Goal: Navigation & Orientation: Find specific page/section

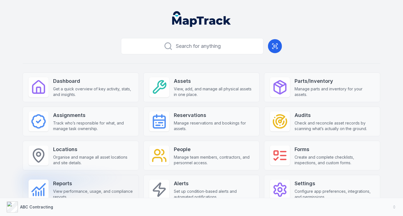
scroll to position [12, 0]
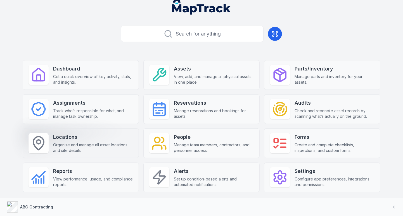
click at [66, 142] on span "Organise and manage all asset locations and site details." at bounding box center [93, 147] width 80 height 11
